Goal: Transaction & Acquisition: Purchase product/service

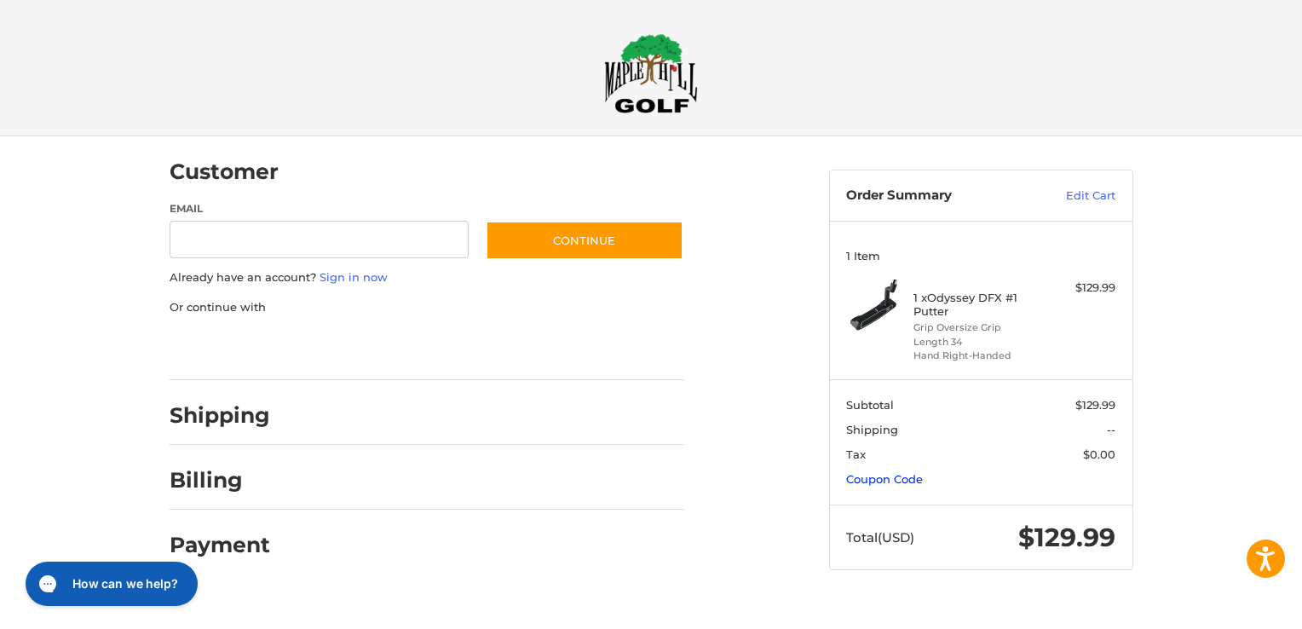
click at [905, 480] on link "Coupon Code" at bounding box center [884, 479] width 77 height 14
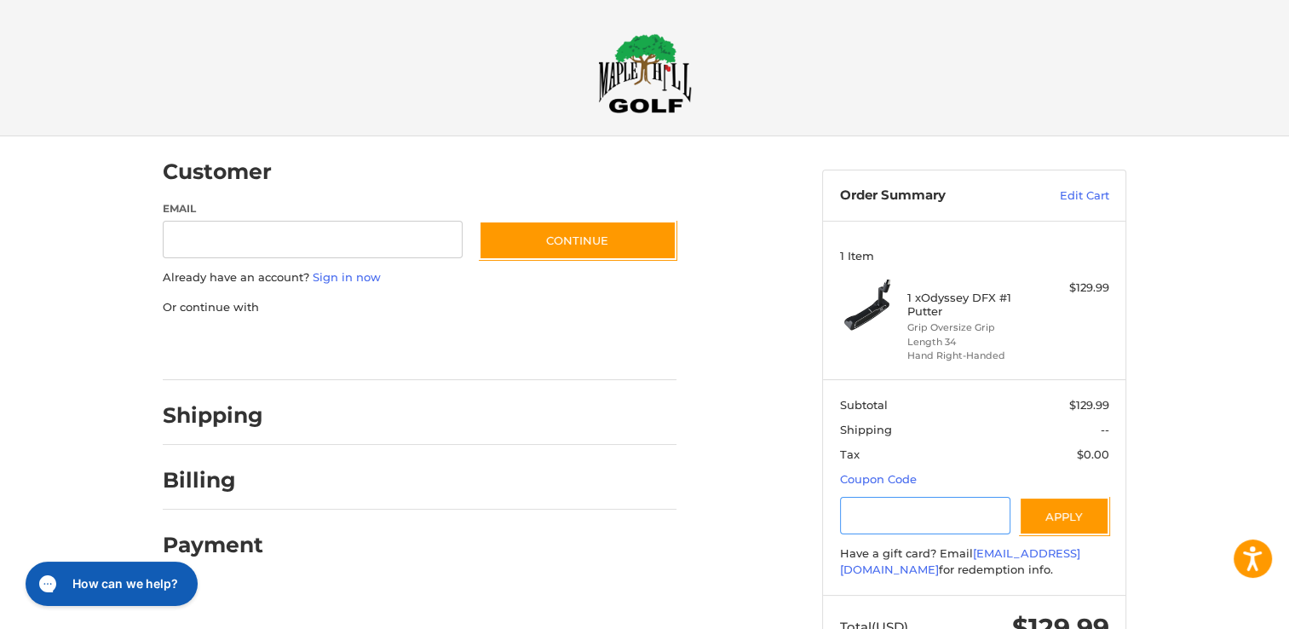
click at [896, 523] on input "Gift Certificate or Coupon Code" at bounding box center [925, 516] width 171 height 38
type input "*********"
click at [1057, 515] on button "Apply" at bounding box center [1064, 516] width 90 height 38
